Goal: Check status: Check status

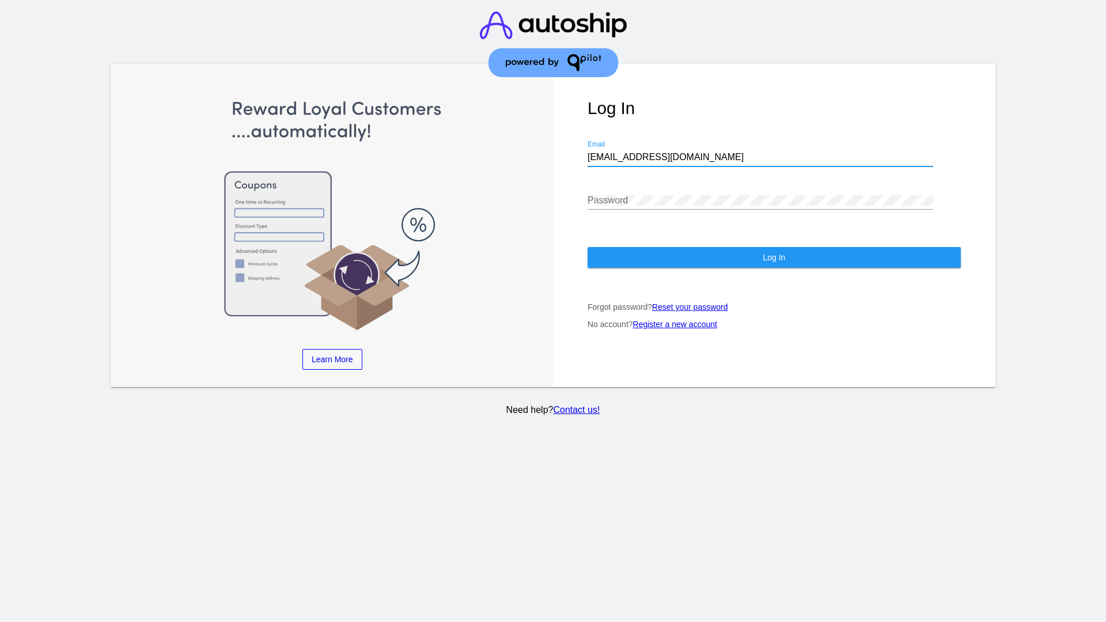
type input "[EMAIL_ADDRESS][DOMAIN_NAME]"
click at [773, 257] on span "Log In" at bounding box center [773, 257] width 22 height 9
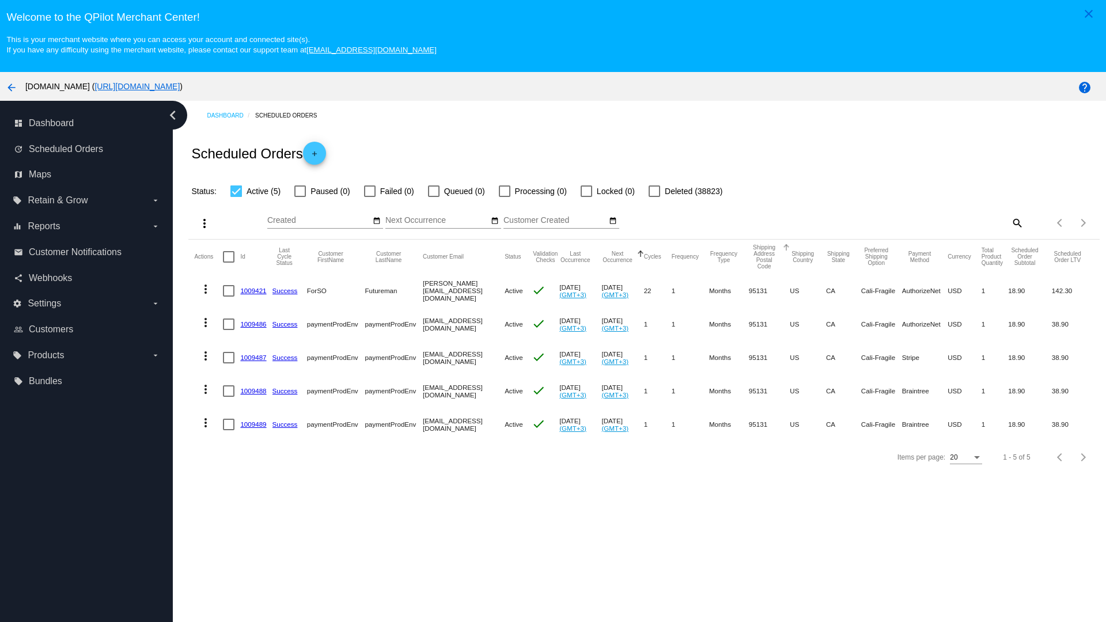
click at [389, 191] on span "Failed (0)" at bounding box center [397, 191] width 34 height 14
click at [370, 197] on input "Failed (0)" at bounding box center [369, 197] width 1 height 1
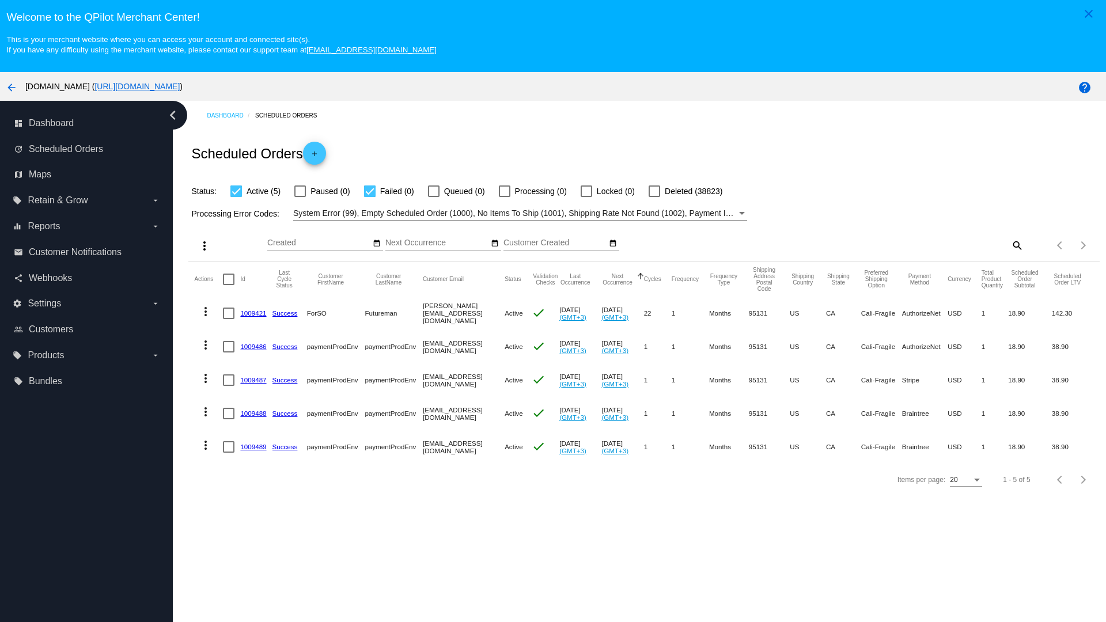
click at [389, 191] on span "Failed (0)" at bounding box center [397, 191] width 34 height 14
click at [370, 197] on input "Failed (0)" at bounding box center [369, 197] width 1 height 1
checkbox input "false"
